Goal: Transaction & Acquisition: Purchase product/service

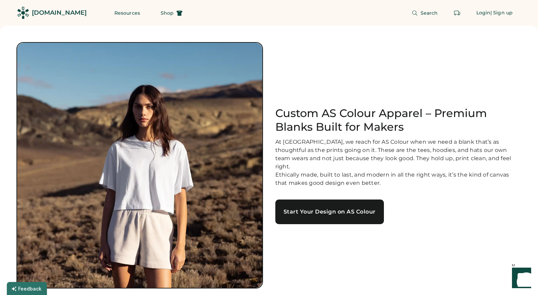
click at [338, 208] on link "Start Your Design on AS Colour" at bounding box center [329, 212] width 109 height 25
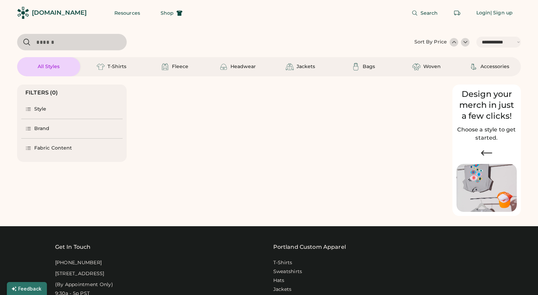
select select "*****"
select select "*"
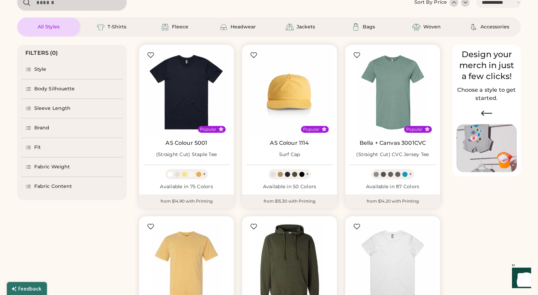
select select "*****"
select select "*"
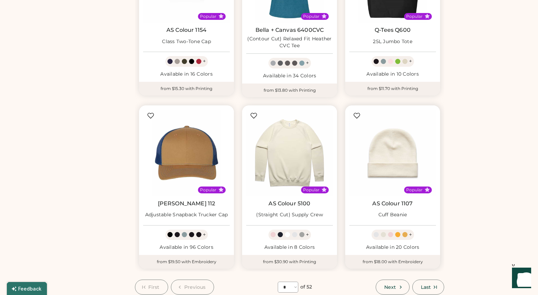
scroll to position [499, 0]
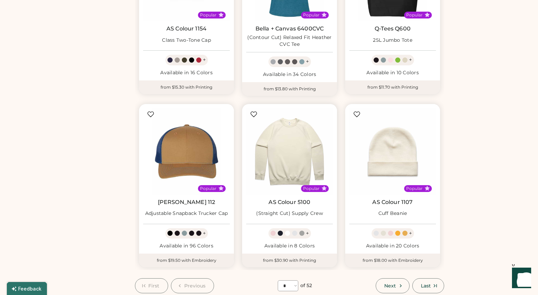
click at [295, 231] on div at bounding box center [294, 233] width 5 height 5
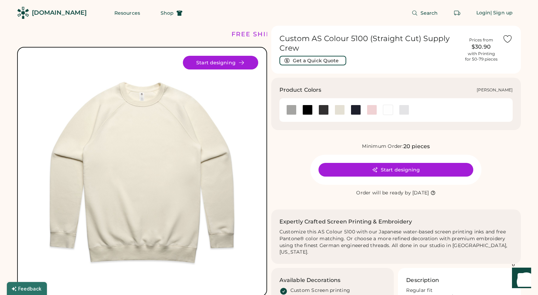
click at [403, 111] on div at bounding box center [404, 110] width 10 height 10
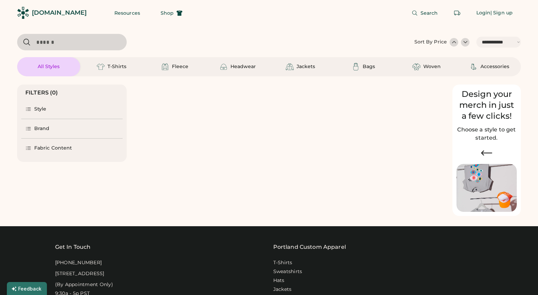
select select "*****"
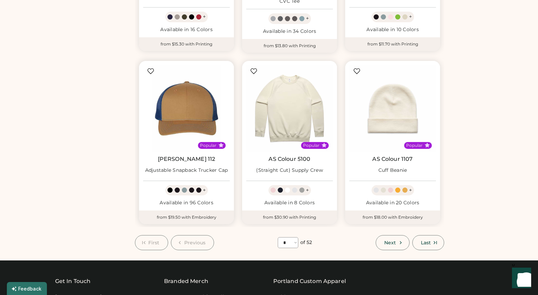
scroll to position [543, 0]
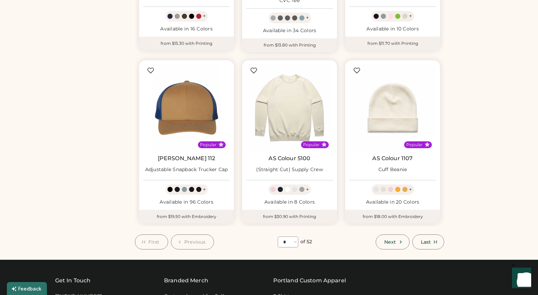
click at [389, 240] on span "Next" at bounding box center [390, 242] width 12 height 5
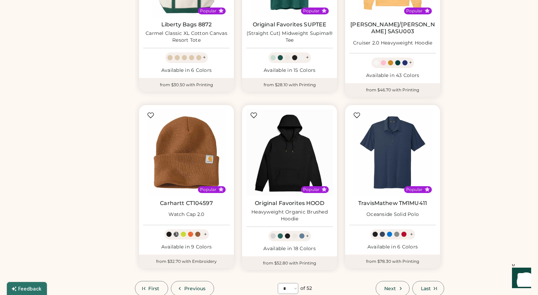
scroll to position [511, 0]
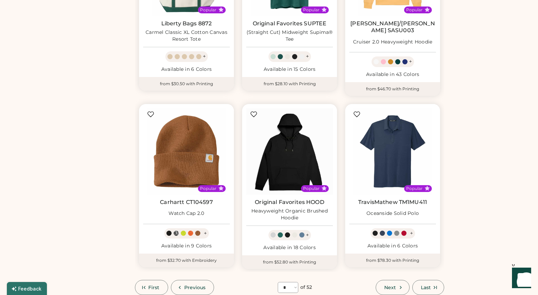
click at [380, 280] on button "Next" at bounding box center [393, 287] width 34 height 15
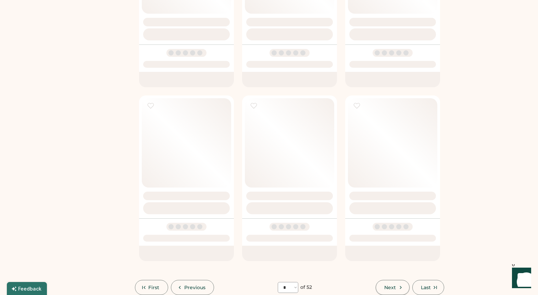
select select "*"
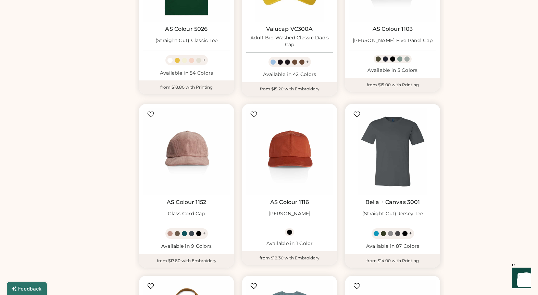
scroll to position [329, 0]
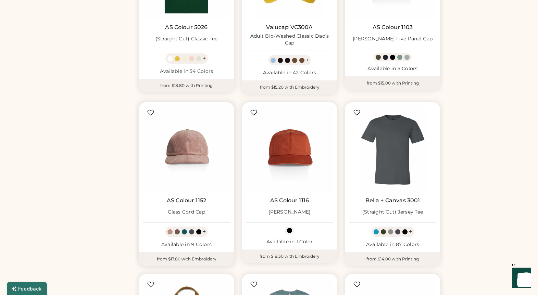
click at [198, 229] on div at bounding box center [198, 231] width 5 height 5
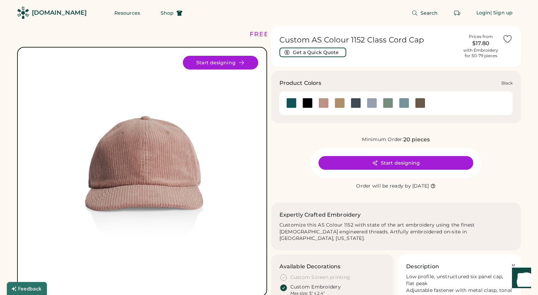
click at [307, 104] on div at bounding box center [307, 103] width 10 height 10
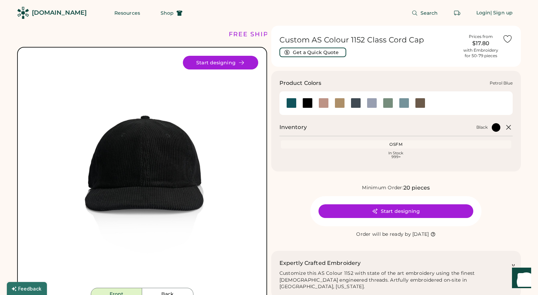
click at [357, 101] on div at bounding box center [356, 103] width 10 height 10
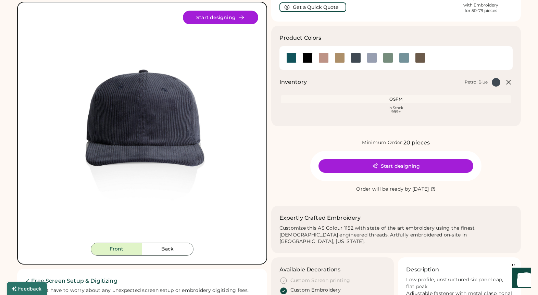
scroll to position [49, 0]
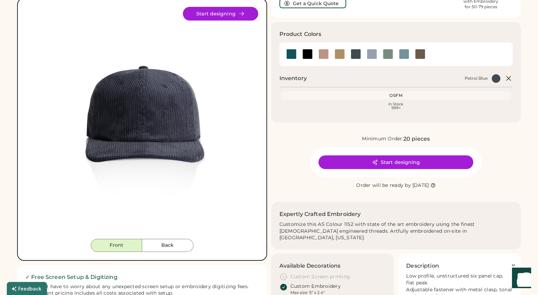
click at [349, 170] on div "Start designing" at bounding box center [395, 162] width 171 height 30
click at [348, 165] on button "Start designing" at bounding box center [396, 163] width 155 height 14
